Goal: Information Seeking & Learning: Compare options

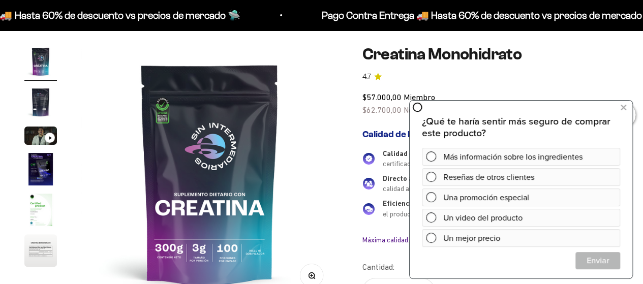
scroll to position [102, 0]
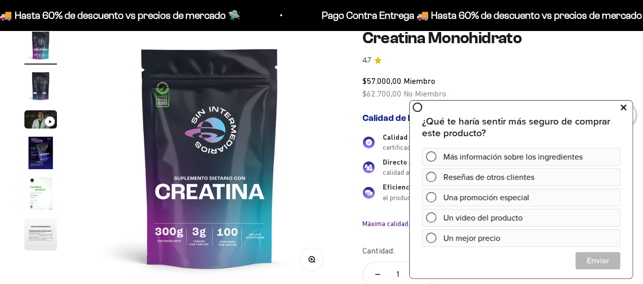
click at [623, 107] on icon at bounding box center [624, 107] width 6 height 13
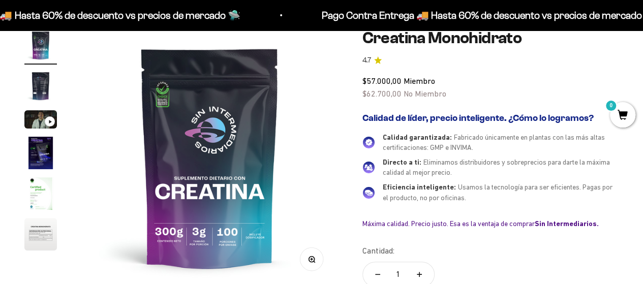
click at [37, 116] on img "Ir al artículo 3" at bounding box center [40, 119] width 33 height 18
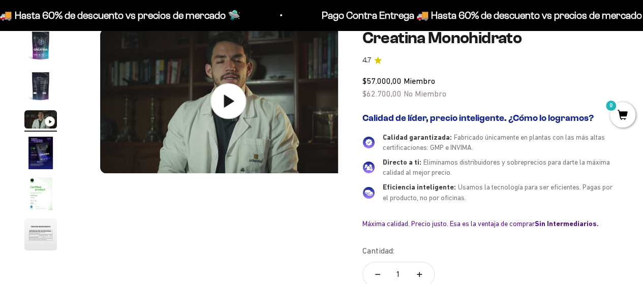
scroll to position [0, 525]
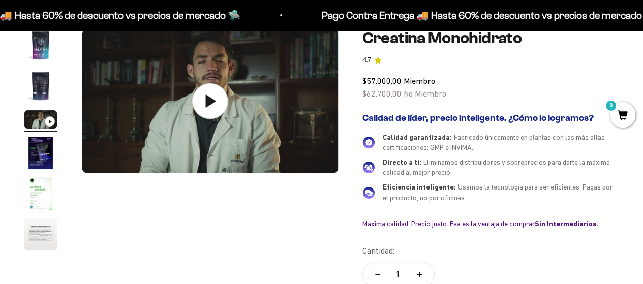
click at [217, 101] on icon at bounding box center [210, 101] width 36 height 36
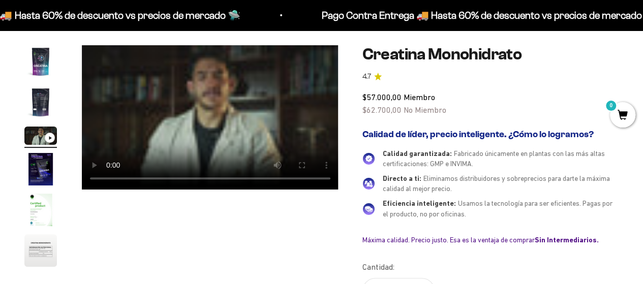
scroll to position [102, 0]
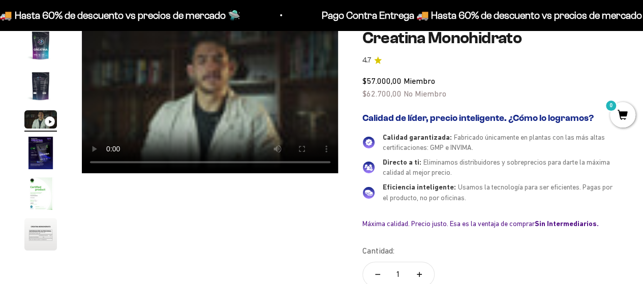
click at [199, 121] on video "Creatina Monohidrato" at bounding box center [210, 101] width 257 height 144
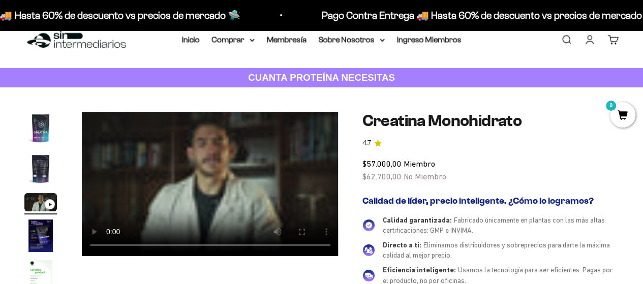
scroll to position [0, 0]
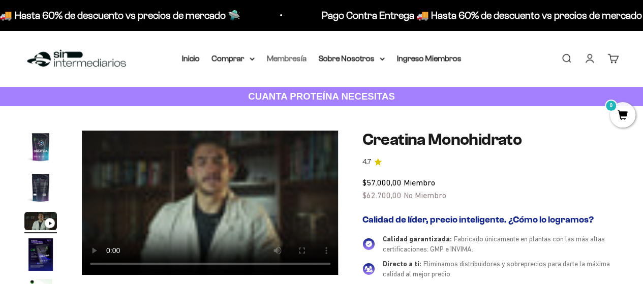
click at [282, 58] on link "Membresía" at bounding box center [287, 58] width 40 height 9
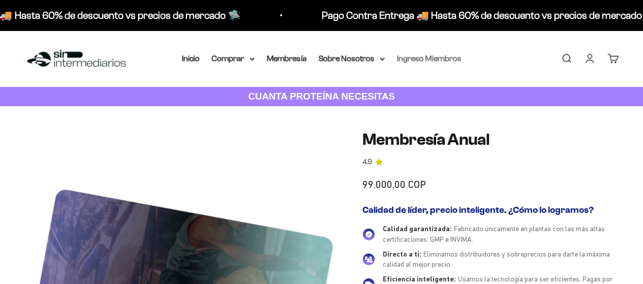
click at [423, 58] on link "Ingreso Miembros" at bounding box center [429, 58] width 65 height 9
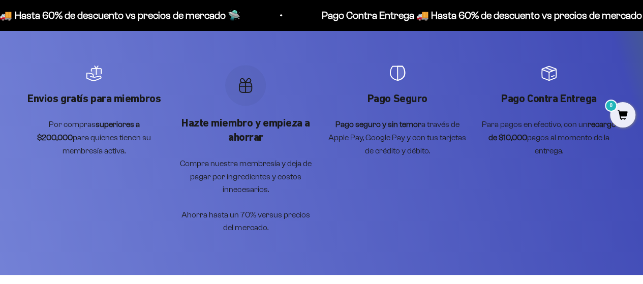
scroll to position [508, 0]
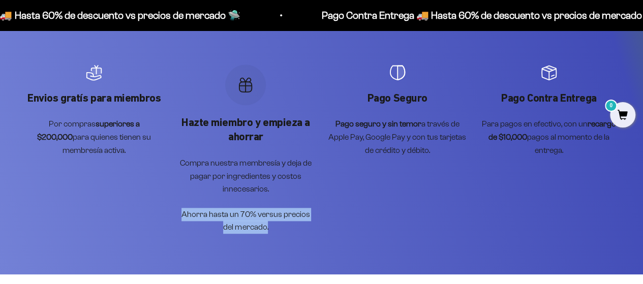
drag, startPoint x: 264, startPoint y: 230, endPoint x: 174, endPoint y: 210, distance: 92.0
click at [174, 210] on scroll-carousel "Envios gratís para miembros Por compras superiores a $200,000 para quienes tien…" at bounding box center [321, 149] width 594 height 169
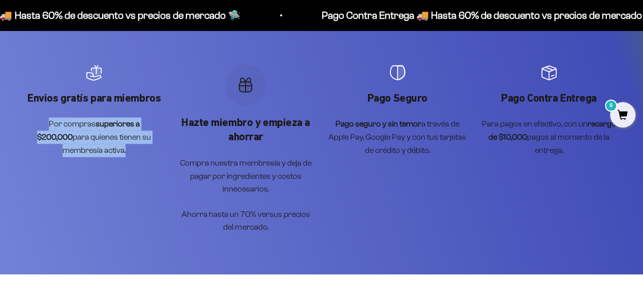
drag, startPoint x: 112, startPoint y: 147, endPoint x: 23, endPoint y: 125, distance: 91.2
click at [23, 125] on div "Envios gratís para miembros Por compras superiores a $200,000 para quienes tien…" at bounding box center [321, 149] width 643 height 251
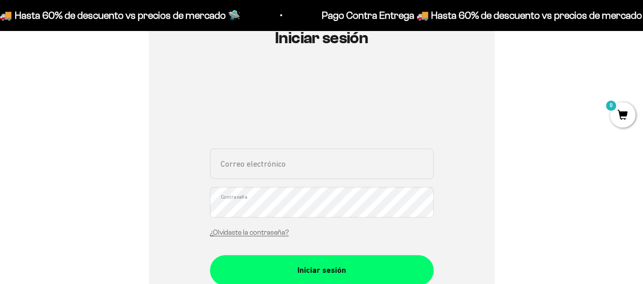
scroll to position [0, 0]
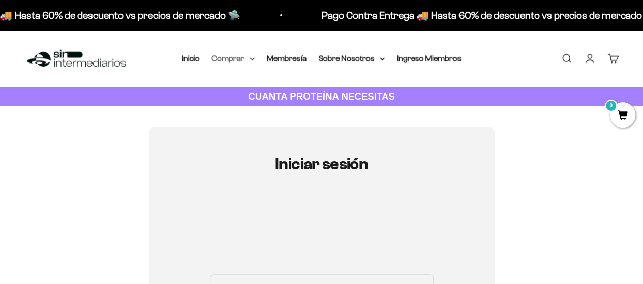
click at [225, 60] on summary "Comprar" at bounding box center [233, 58] width 43 height 13
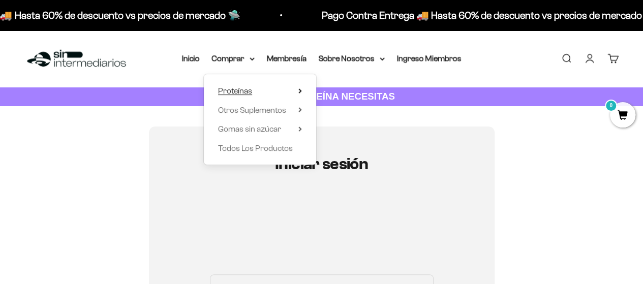
click at [249, 90] on span "Proteínas" at bounding box center [235, 90] width 34 height 9
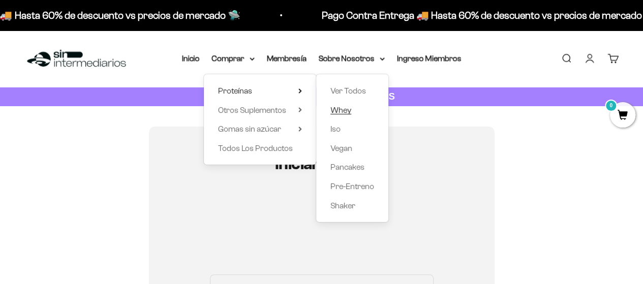
click at [343, 114] on span "Whey" at bounding box center [340, 110] width 21 height 13
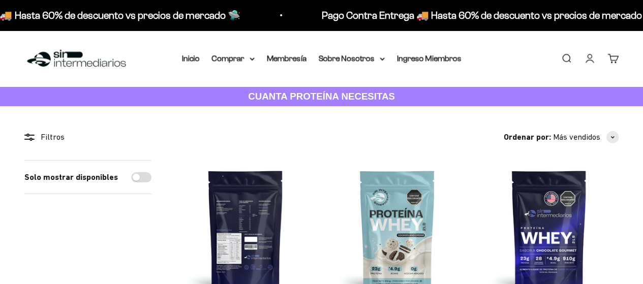
scroll to position [152, 0]
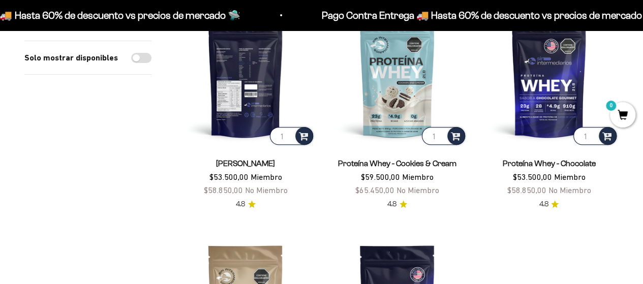
click at [272, 78] on img at bounding box center [245, 77] width 139 height 139
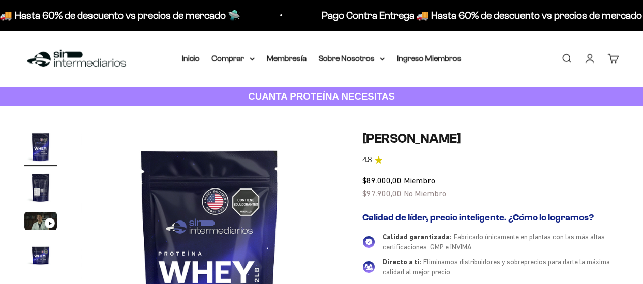
click at [33, 224] on img "Ir al artículo 3" at bounding box center [40, 221] width 33 height 18
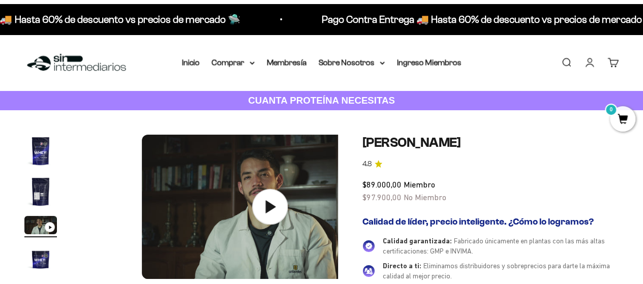
scroll to position [0, 506]
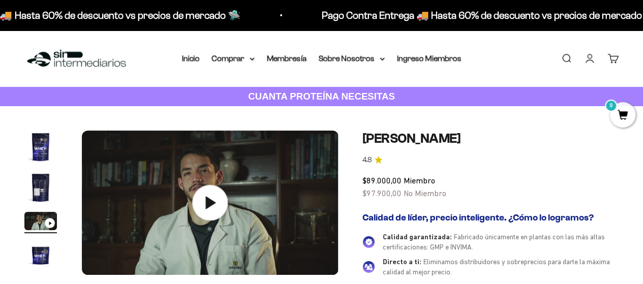
click at [197, 196] on icon at bounding box center [210, 203] width 36 height 36
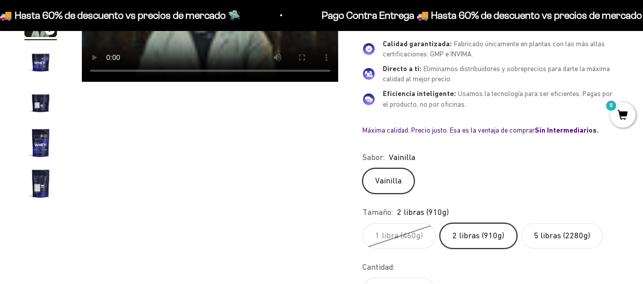
scroll to position [254, 0]
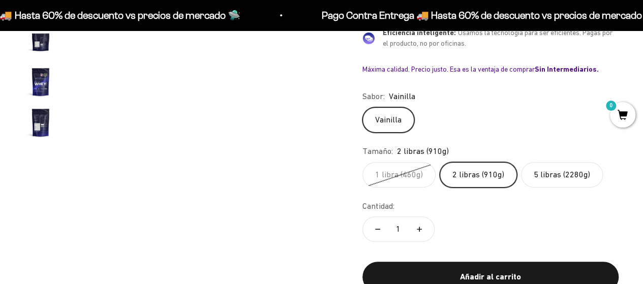
click at [475, 178] on label "2 libras (910g)" at bounding box center [478, 174] width 77 height 25
click at [362, 162] on input "2 libras (910g)" at bounding box center [362, 162] width 1 height 1
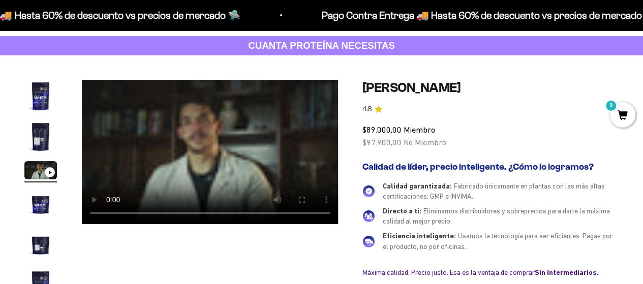
scroll to position [0, 0]
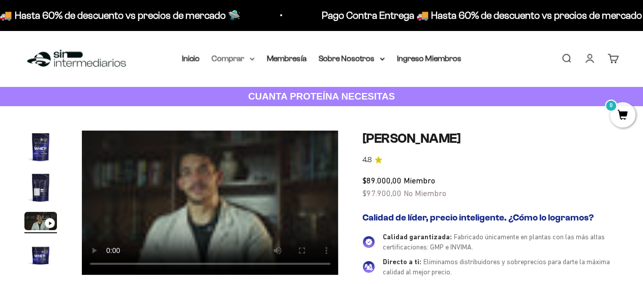
click at [230, 64] on summary "Comprar" at bounding box center [233, 58] width 43 height 13
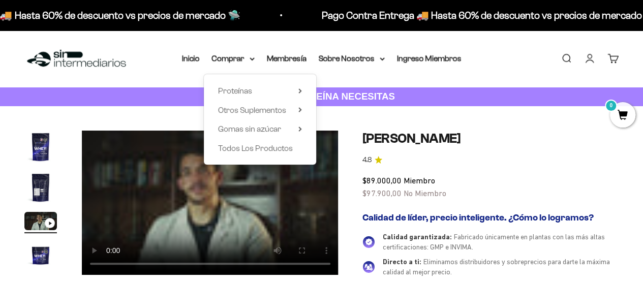
click at [536, 135] on h1 "Proteína Whey - Vainilla" at bounding box center [490, 139] width 256 height 16
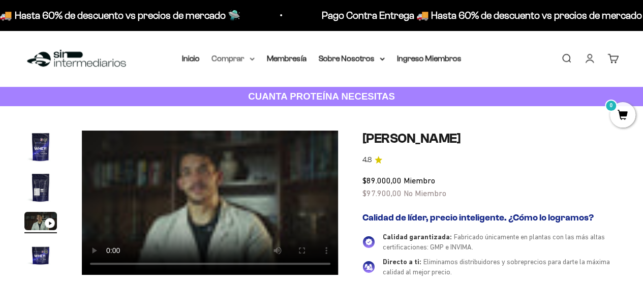
click at [238, 53] on summary "Comprar" at bounding box center [233, 58] width 43 height 13
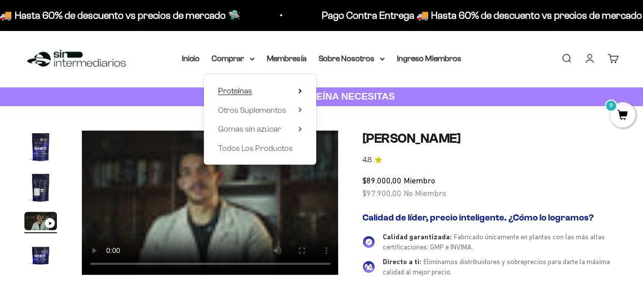
click at [239, 89] on span "Proteínas" at bounding box center [235, 90] width 34 height 9
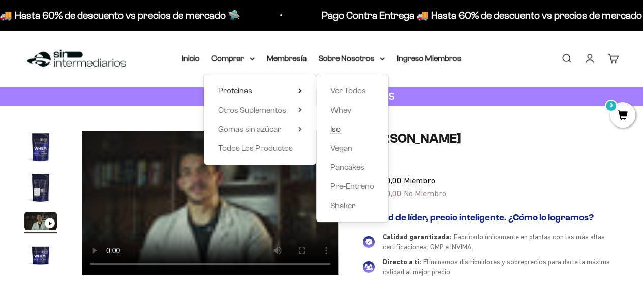
click at [338, 131] on span "Iso" at bounding box center [335, 129] width 10 height 9
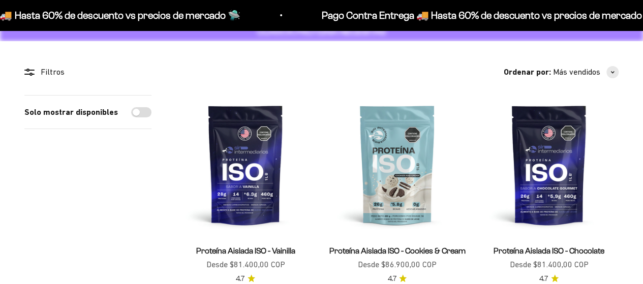
scroll to position [102, 0]
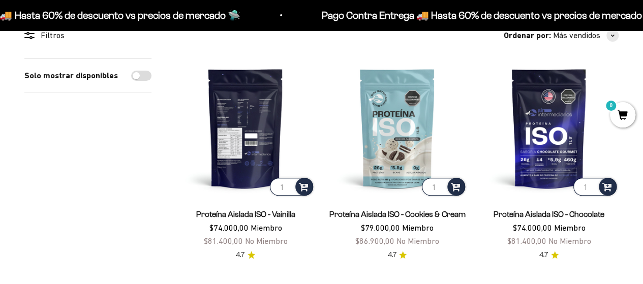
click at [256, 108] on img at bounding box center [245, 127] width 139 height 139
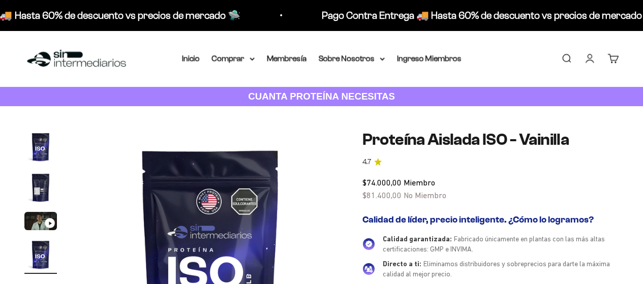
click at [43, 226] on img "Ir al artículo 3" at bounding box center [40, 221] width 33 height 18
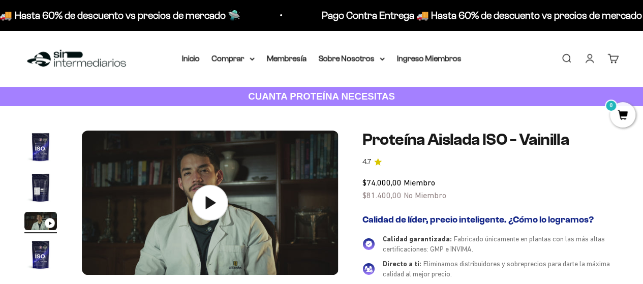
click at [213, 207] on icon at bounding box center [210, 203] width 36 height 36
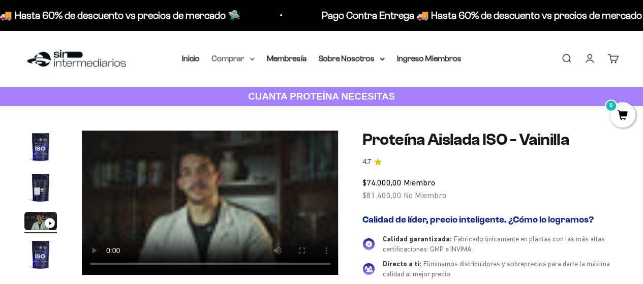
click at [242, 63] on summary "Comprar" at bounding box center [233, 58] width 43 height 13
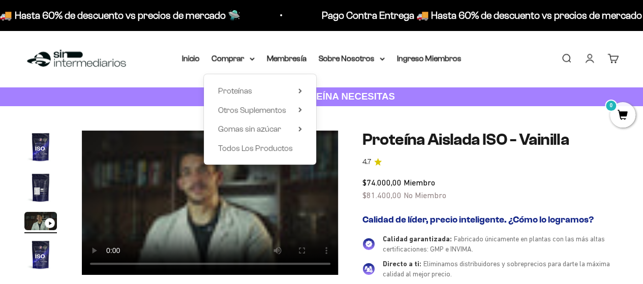
click at [518, 63] on div "Menú Buscar Inicio Comprar Proteínas Ver Todos Whey Iso Vegan Pancakes Pre-Entr…" at bounding box center [321, 58] width 643 height 56
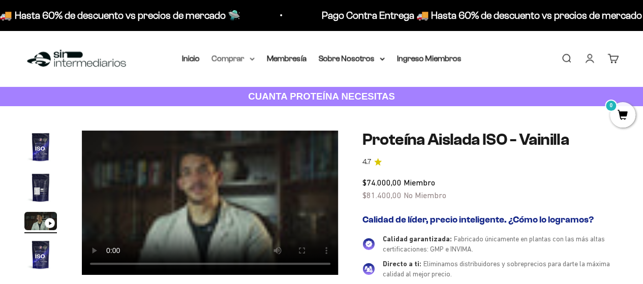
click at [251, 57] on icon at bounding box center [252, 59] width 5 height 4
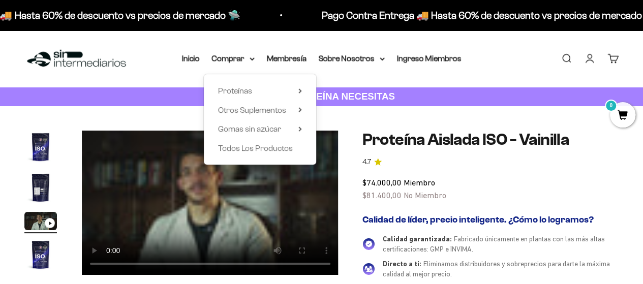
click at [511, 66] on div "Menú Buscar Inicio Comprar Proteínas Ver Todos Whey Iso Vegan Pancakes Pre-Entr…" at bounding box center [321, 58] width 643 height 56
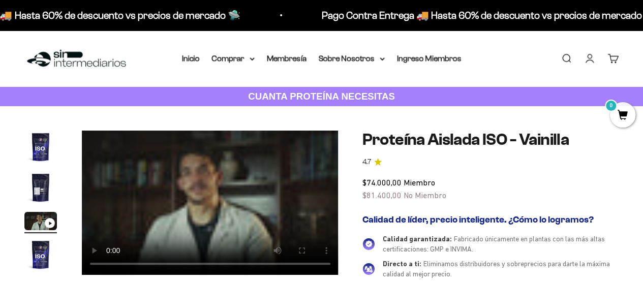
scroll to position [203, 0]
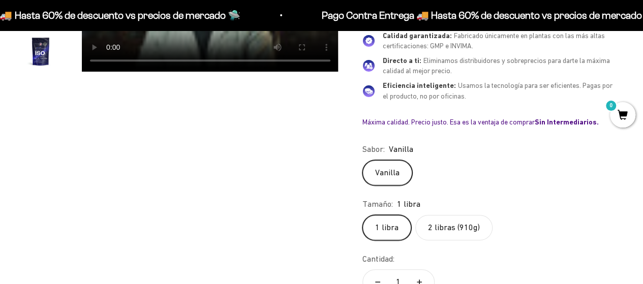
click at [441, 225] on label "2 libras (910g)" at bounding box center [453, 227] width 77 height 25
click at [362, 215] on input "2 libras (910g)" at bounding box center [362, 215] width 1 height 1
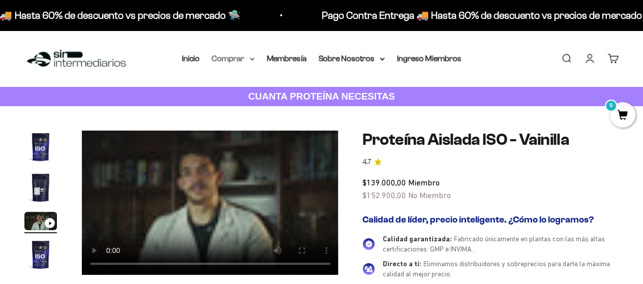
click at [252, 62] on summary "Comprar" at bounding box center [233, 58] width 43 height 13
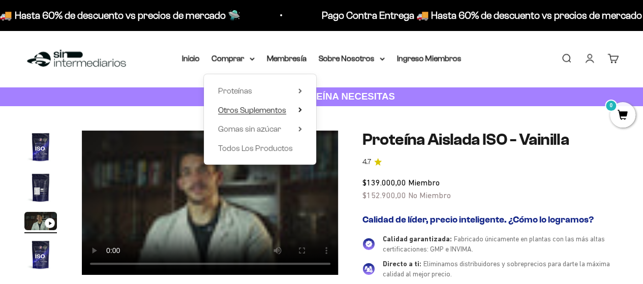
click at [265, 114] on span "Otros Suplementos" at bounding box center [252, 110] width 68 height 9
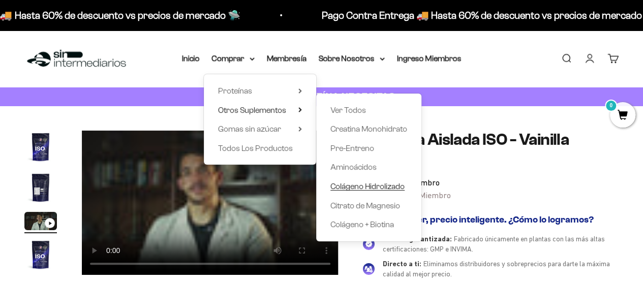
click at [358, 187] on span "Colágeno Hidrolizado" at bounding box center [367, 186] width 74 height 9
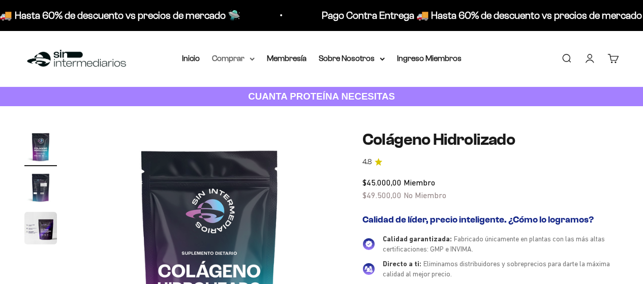
click at [251, 58] on icon at bounding box center [252, 59] width 4 height 2
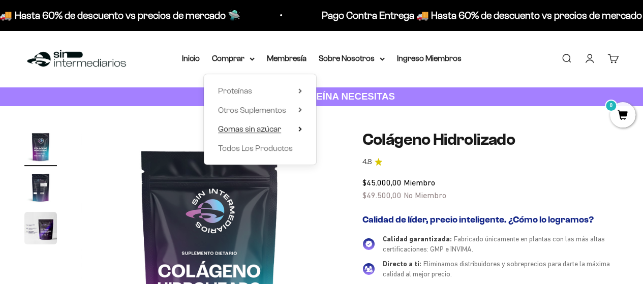
click at [266, 129] on span "Gomas sin azúcar" at bounding box center [249, 129] width 63 height 9
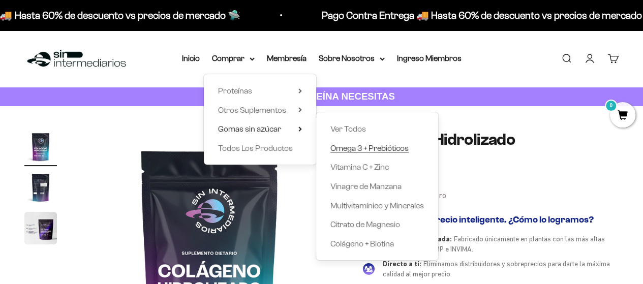
click at [367, 150] on span "Omega 3 + Prebióticos" at bounding box center [369, 148] width 78 height 9
